Goal: Task Accomplishment & Management: Use online tool/utility

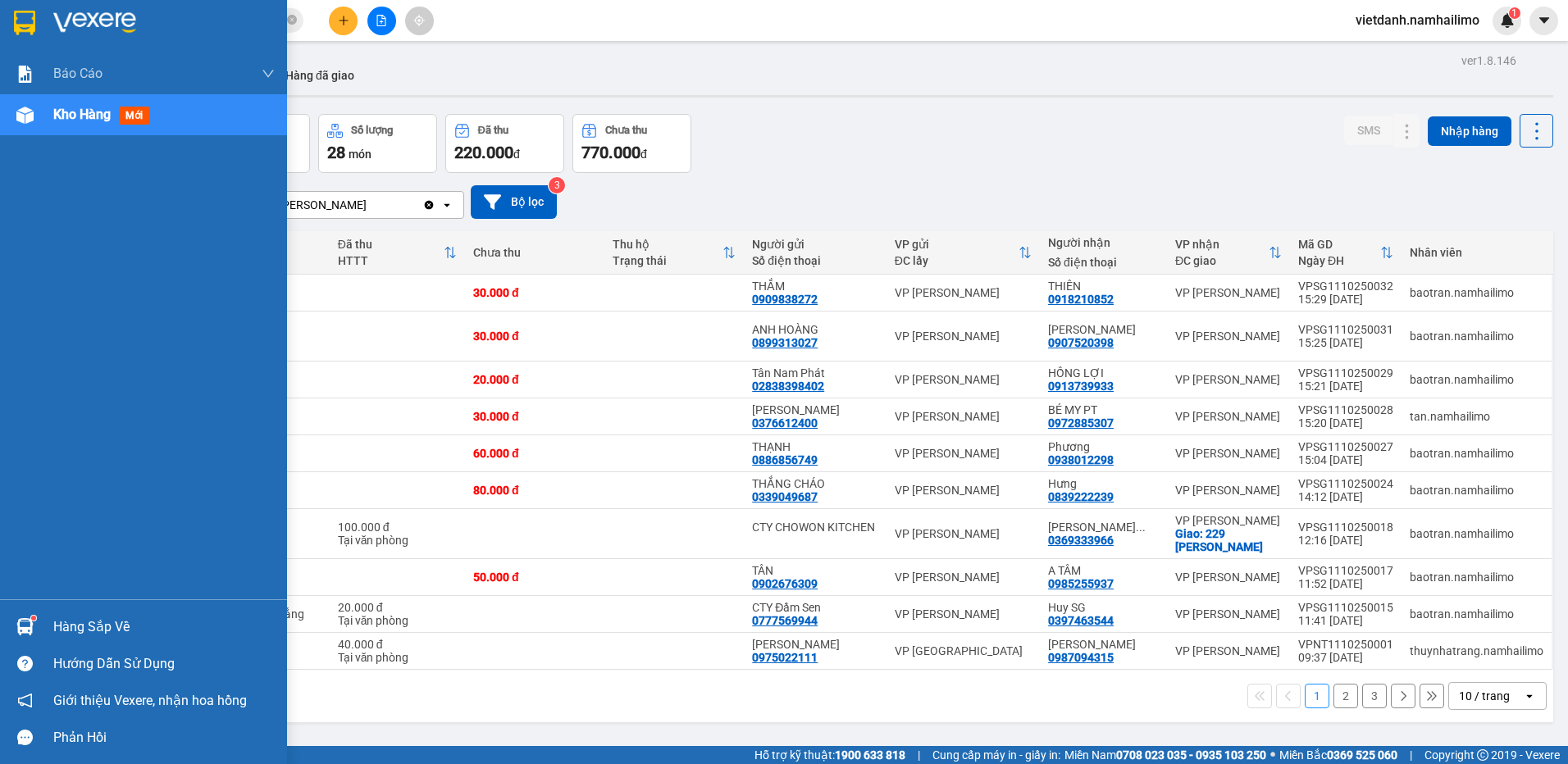
click at [24, 622] on img at bounding box center [26, 627] width 18 height 18
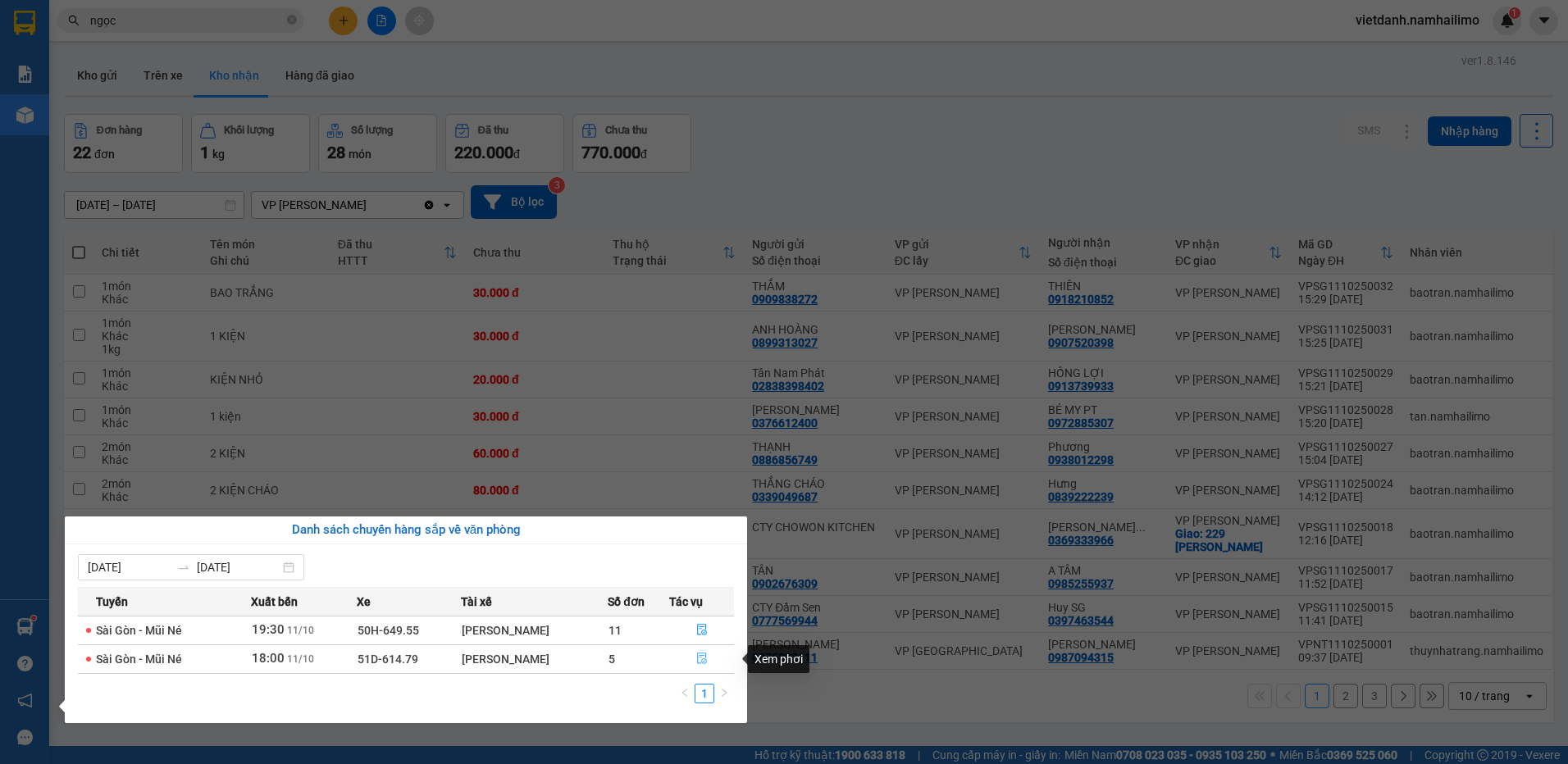
click at [707, 659] on icon "file-done" at bounding box center [702, 658] width 12 height 12
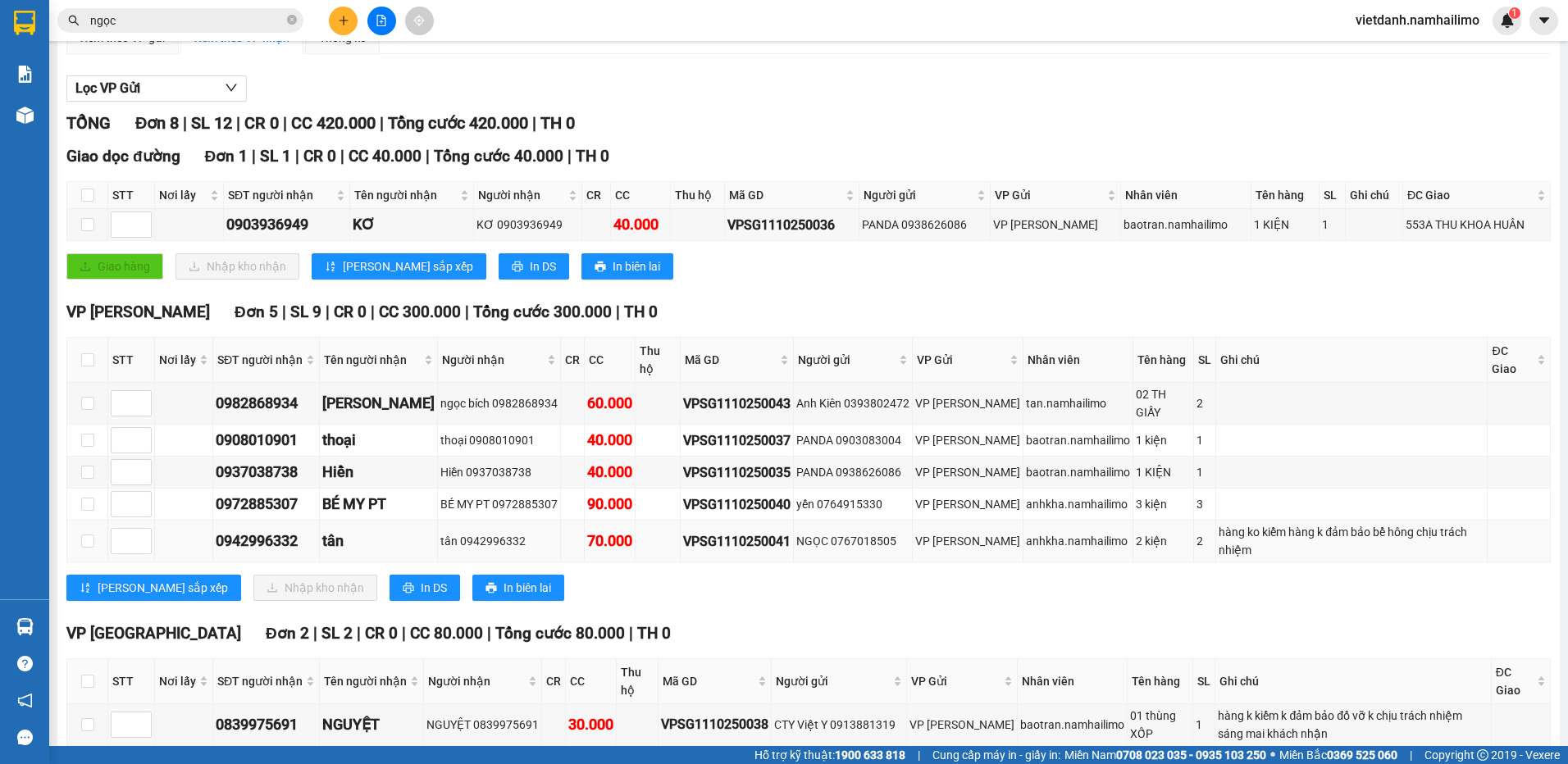
scroll to position [164, 0]
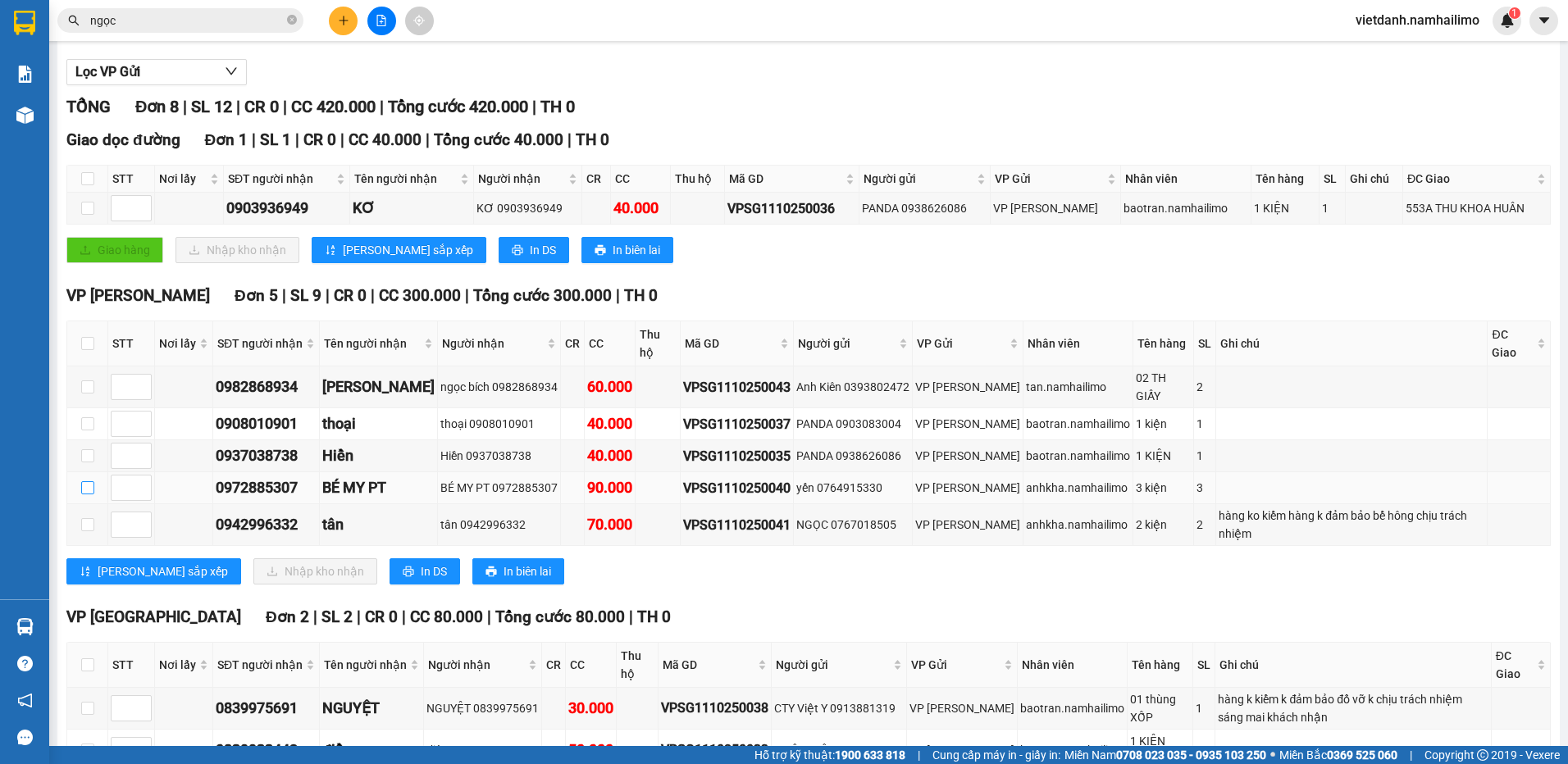
click at [91, 488] on input "checkbox" at bounding box center [87, 486] width 13 height 13
checkbox input "true"
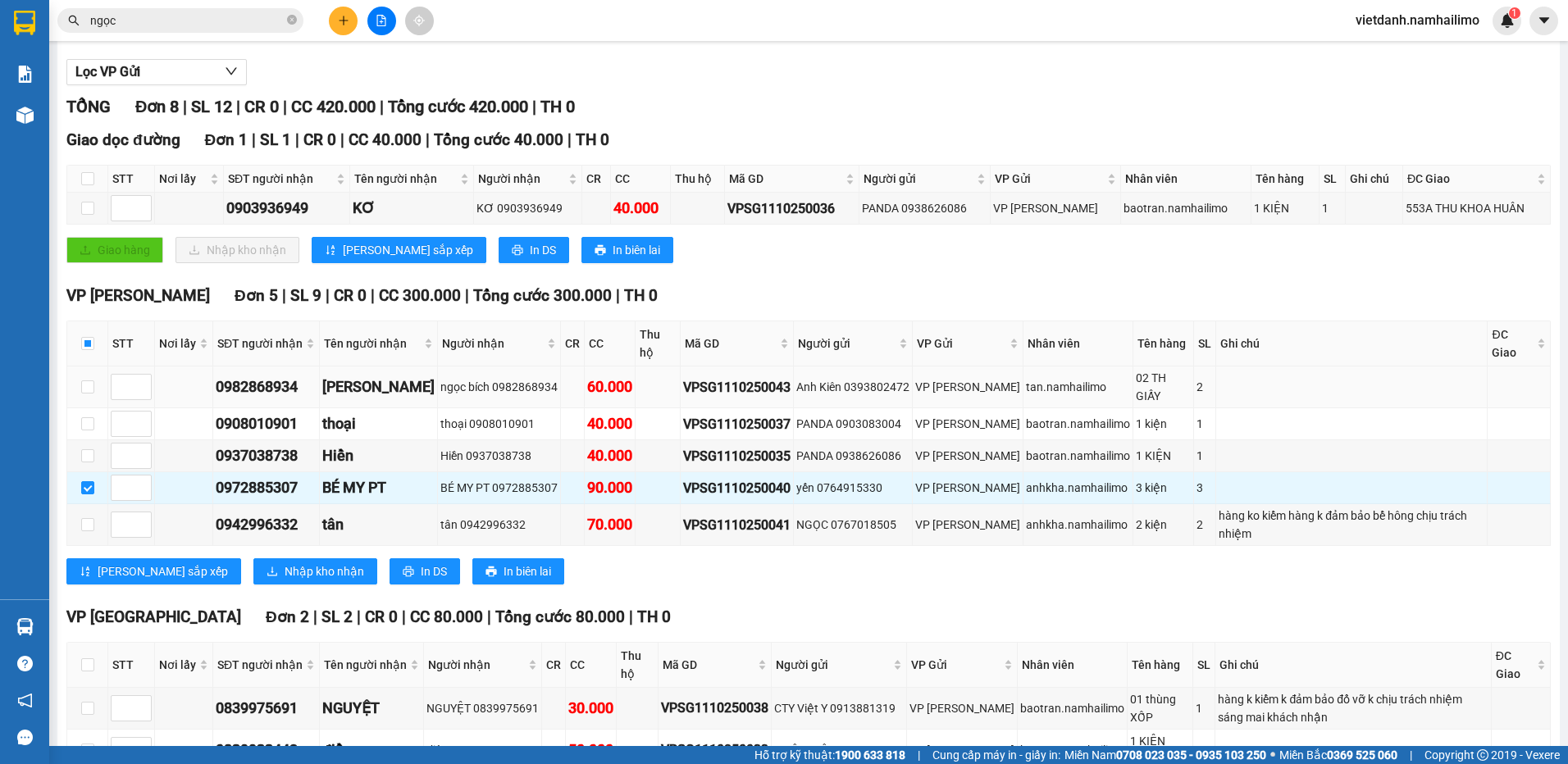
click at [880, 389] on div "Anh Kiên 0393802472" at bounding box center [852, 386] width 113 height 18
click at [508, 405] on td "ngọc bích 0982868934" at bounding box center [498, 386] width 123 height 42
click at [1069, 462] on div "baotran.namhailimo" at bounding box center [1077, 455] width 104 height 18
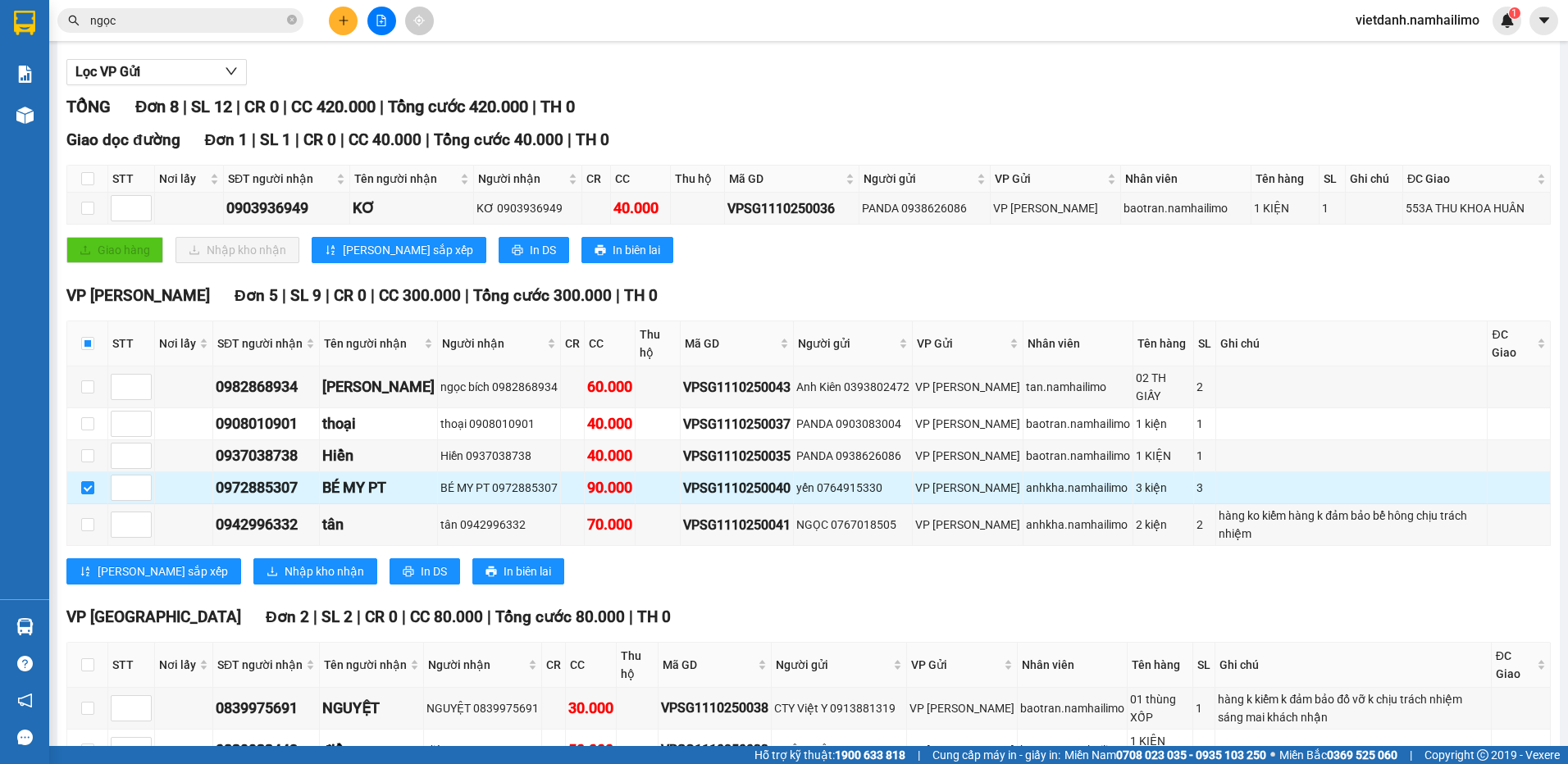
drag, startPoint x: 1069, startPoint y: 462, endPoint x: 959, endPoint y: 481, distance: 111.6
click at [959, 481] on div "VP [PERSON_NAME]" at bounding box center [967, 487] width 105 height 18
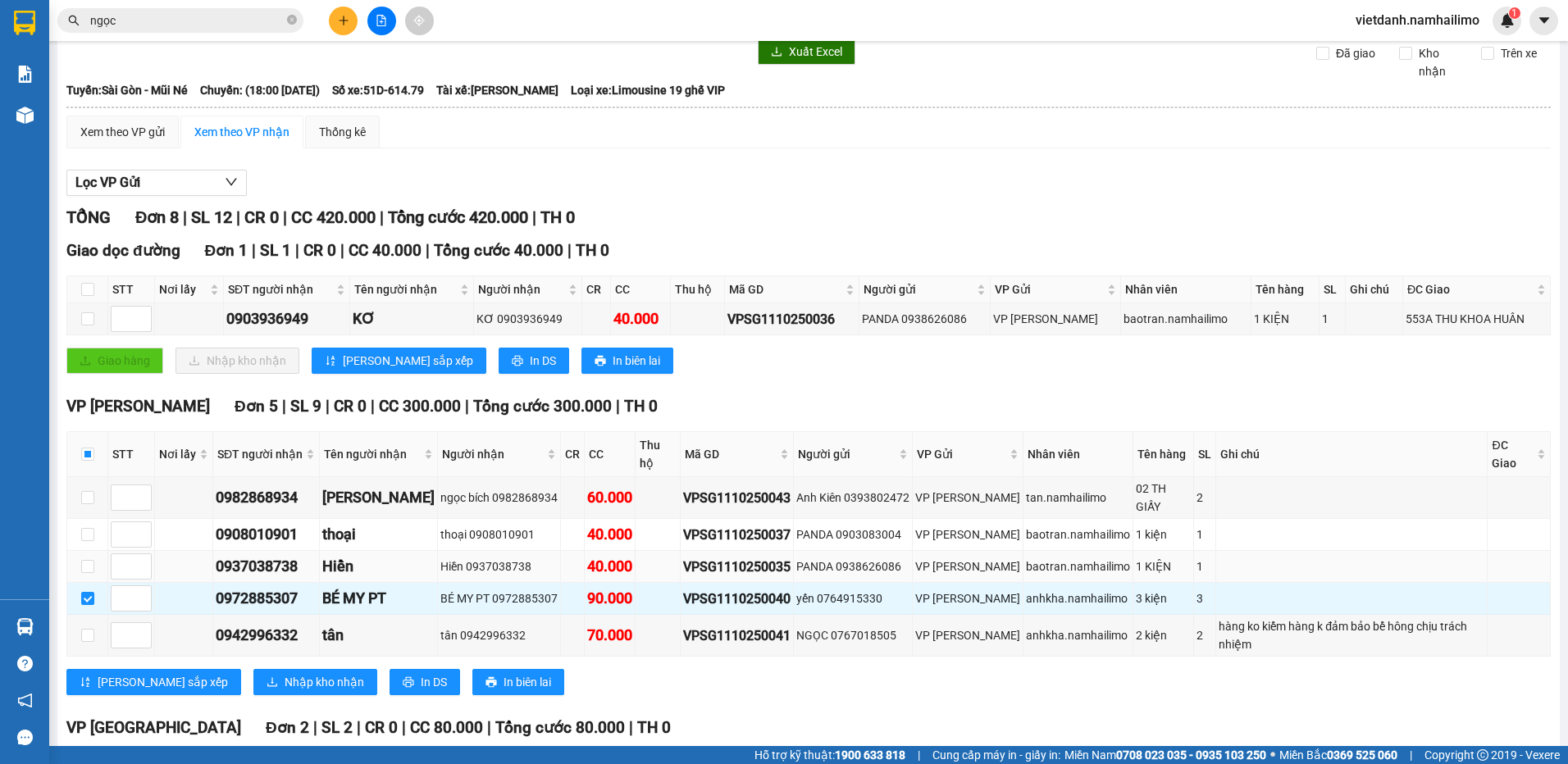
scroll to position [82, 0]
